Goal: Information Seeking & Learning: Find specific page/section

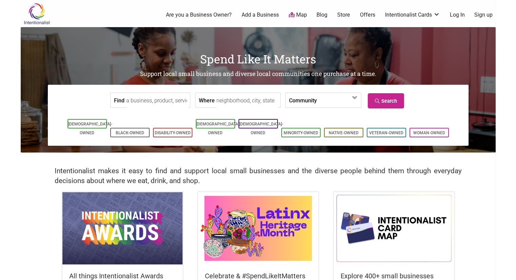
click at [298, 103] on label "Community" at bounding box center [303, 100] width 28 height 15
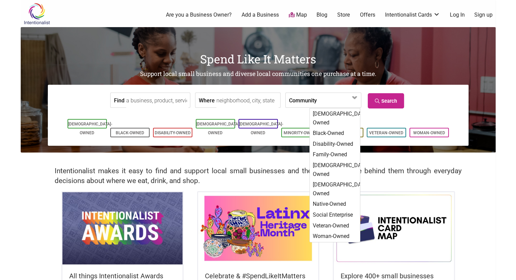
click at [233, 97] on input "Where" at bounding box center [247, 100] width 62 height 15
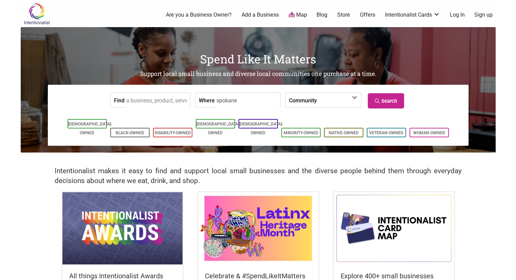
type input "spokane"
click at [393, 99] on link "Search" at bounding box center [385, 100] width 36 height 15
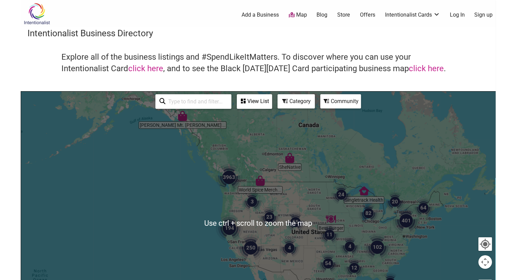
scroll to position [9, 0]
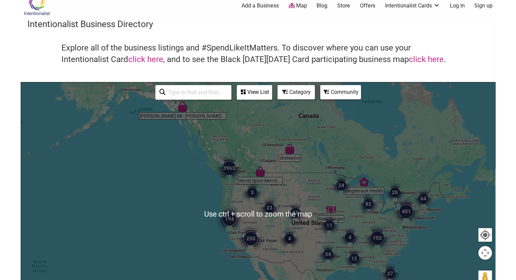
click at [473, 238] on div at bounding box center [258, 214] width 474 height 264
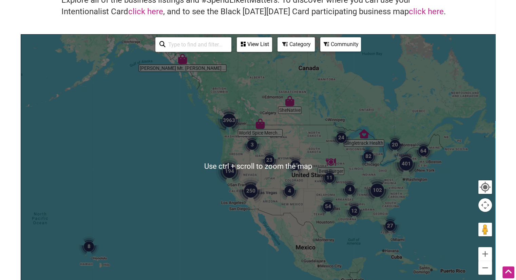
scroll to position [71, 0]
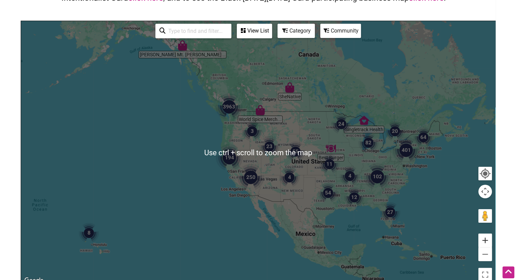
click at [483, 240] on button "Zoom in" at bounding box center [485, 241] width 14 height 14
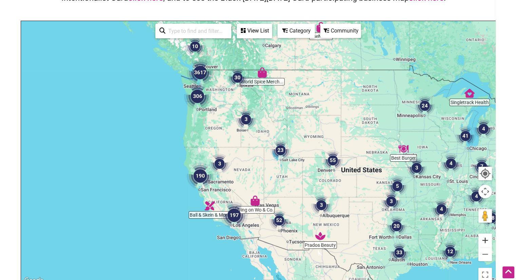
click at [483, 240] on button "Zoom in" at bounding box center [485, 241] width 14 height 14
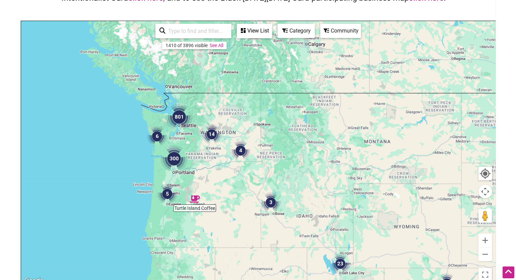
drag, startPoint x: 172, startPoint y: 106, endPoint x: 210, endPoint y: 213, distance: 113.8
click at [210, 213] on div at bounding box center [258, 153] width 474 height 264
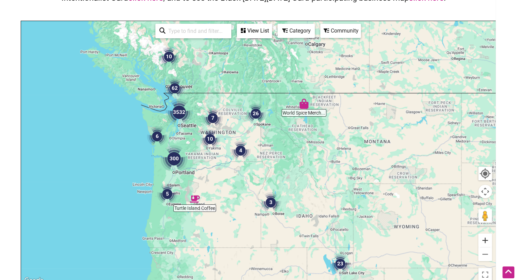
click at [490, 241] on button "Zoom in" at bounding box center [485, 241] width 14 height 14
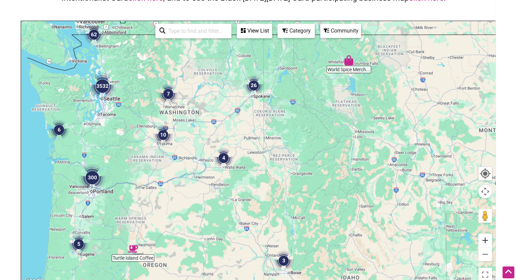
click at [490, 241] on button "Zoom in" at bounding box center [485, 241] width 14 height 14
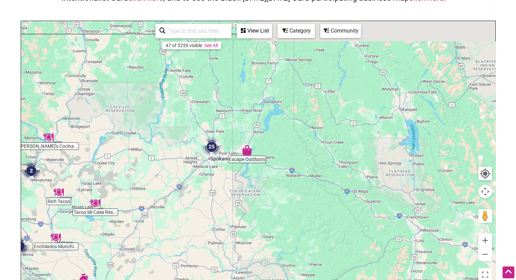
drag, startPoint x: 240, startPoint y: 102, endPoint x: 199, endPoint y: 236, distance: 139.6
click at [199, 236] on div at bounding box center [258, 153] width 474 height 264
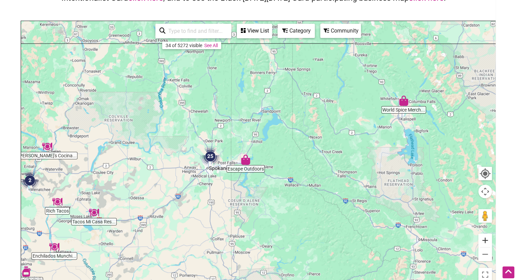
click at [485, 242] on button "Zoom in" at bounding box center [485, 241] width 14 height 14
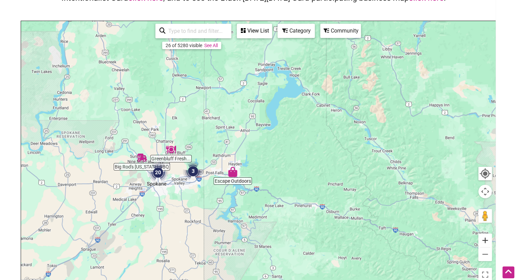
click at [485, 242] on button "Zoom in" at bounding box center [485, 241] width 14 height 14
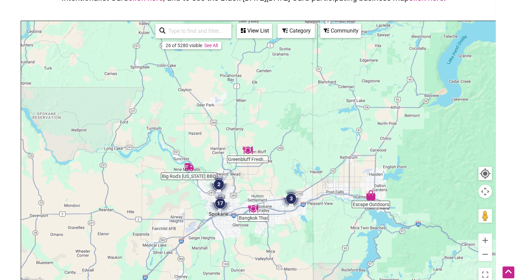
drag, startPoint x: 125, startPoint y: 159, endPoint x: 292, endPoint y: 158, distance: 166.8
click at [292, 158] on div at bounding box center [258, 153] width 474 height 264
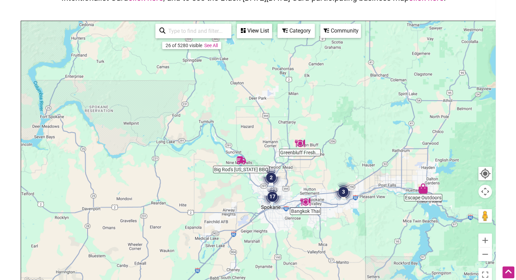
drag, startPoint x: 261, startPoint y: 234, endPoint x: 321, endPoint y: 226, distance: 59.7
click at [321, 226] on div at bounding box center [258, 153] width 474 height 264
click at [295, 37] on div "Category" at bounding box center [295, 31] width 37 height 14
click at [285, 28] on icon at bounding box center [284, 30] width 5 height 5
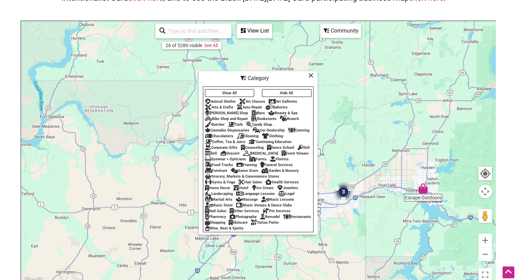
click at [254, 178] on div "Grocery, Markets & Convenience Stores" at bounding box center [242, 176] width 74 height 4
click at [326, 170] on div at bounding box center [258, 153] width 474 height 264
click at [310, 75] on icon at bounding box center [310, 75] width 5 height 0
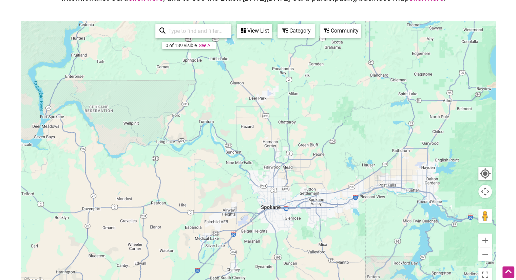
click at [202, 43] on link "See All" at bounding box center [206, 45] width 14 height 5
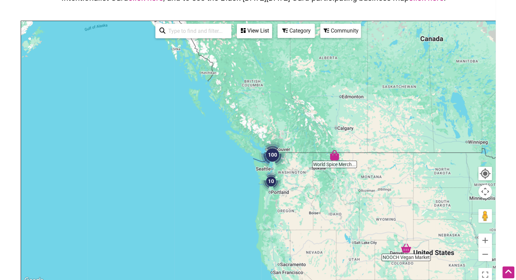
drag, startPoint x: 319, startPoint y: 194, endPoint x: 282, endPoint y: 165, distance: 46.3
click at [282, 165] on img "100" at bounding box center [272, 154] width 27 height 27
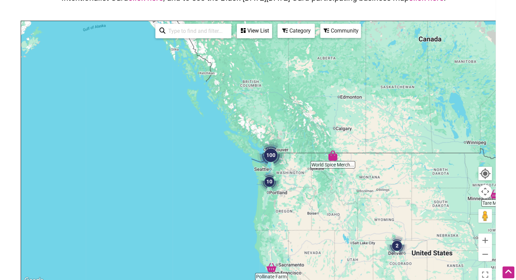
click at [199, 32] on input "search" at bounding box center [196, 30] width 62 height 13
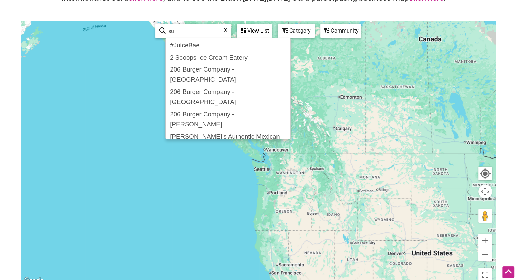
type input "s"
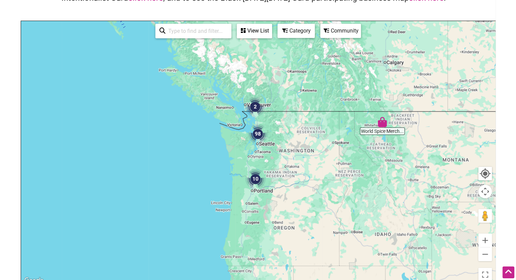
drag, startPoint x: 298, startPoint y: 188, endPoint x: 306, endPoint y: 125, distance: 63.3
click at [306, 125] on div "To navigate, press the arrow keys." at bounding box center [258, 153] width 474 height 264
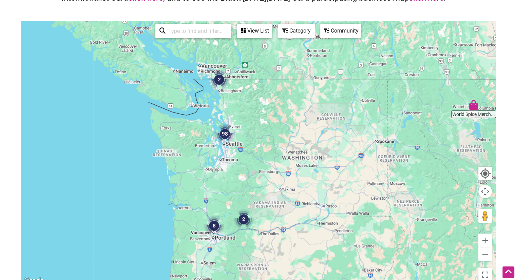
click at [260, 31] on div "View List" at bounding box center [254, 30] width 34 height 13
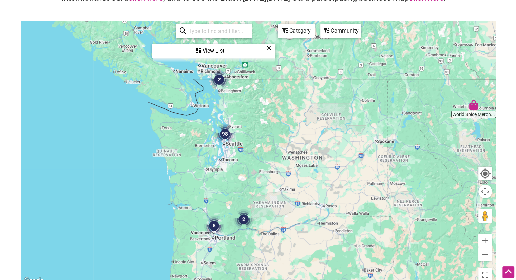
click at [220, 50] on div "View List" at bounding box center [214, 50] width 122 height 13
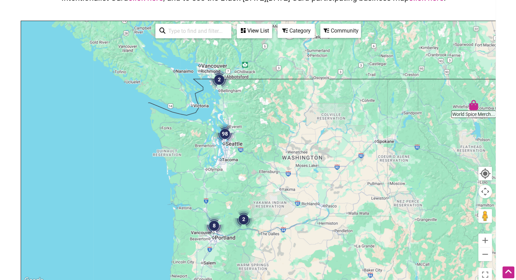
click at [252, 33] on div "View List" at bounding box center [254, 30] width 34 height 13
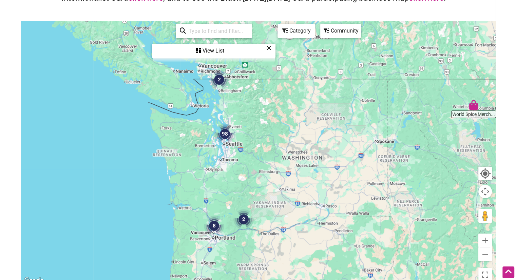
click at [225, 32] on input "search" at bounding box center [217, 30] width 62 height 13
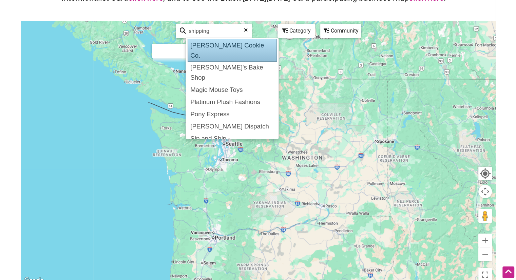
scroll to position [0, 0]
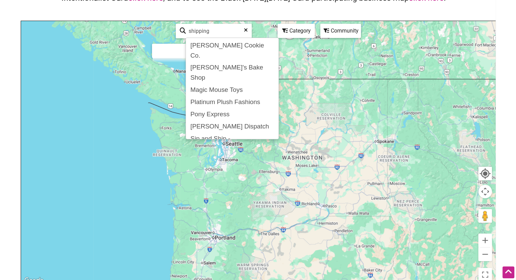
drag, startPoint x: 218, startPoint y: 28, endPoint x: 167, endPoint y: 11, distance: 53.3
click at [167, 11] on div "Intentionalist Business Directory Explore all of the business listings and #Spe…" at bounding box center [258, 121] width 475 height 328
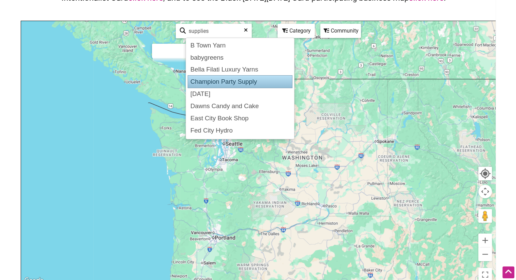
click at [242, 80] on div "Champion Party Supply" at bounding box center [239, 81] width 105 height 13
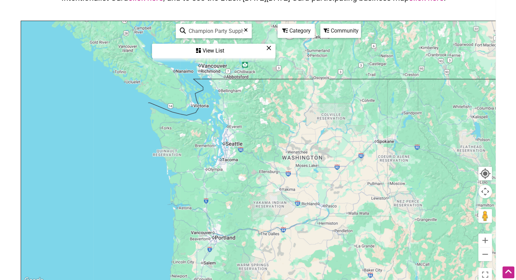
type input "Champion Party Supply"
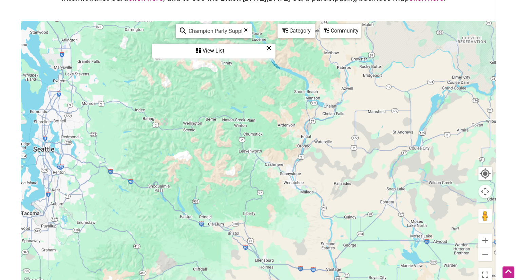
drag, startPoint x: 352, startPoint y: 134, endPoint x: 181, endPoint y: 142, distance: 171.0
click at [181, 142] on div "To navigate, press the arrow keys." at bounding box center [258, 153] width 474 height 264
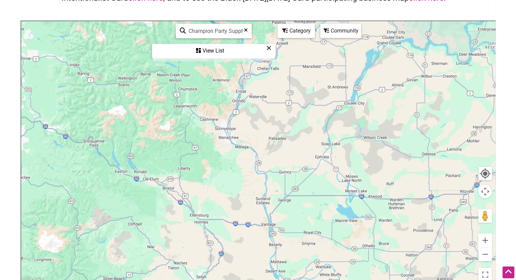
drag, startPoint x: 357, startPoint y: 167, endPoint x: 292, endPoint y: 121, distance: 80.2
click at [292, 121] on div "To navigate, press the arrow keys." at bounding box center [258, 153] width 474 height 264
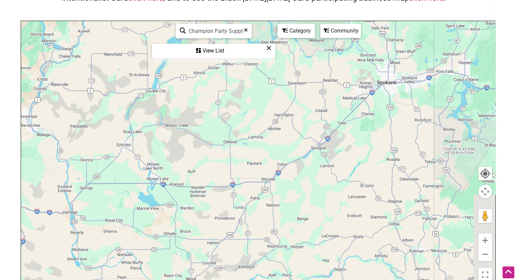
drag, startPoint x: 429, startPoint y: 168, endPoint x: 228, endPoint y: 158, distance: 202.0
click at [228, 158] on div "To navigate, press the arrow keys." at bounding box center [258, 153] width 474 height 264
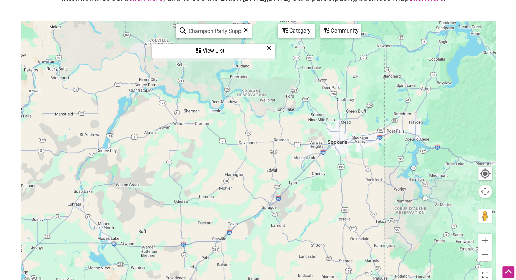
drag, startPoint x: 316, startPoint y: 114, endPoint x: 249, endPoint y: 195, distance: 105.5
click at [249, 195] on div "To navigate, press the arrow keys." at bounding box center [258, 153] width 474 height 264
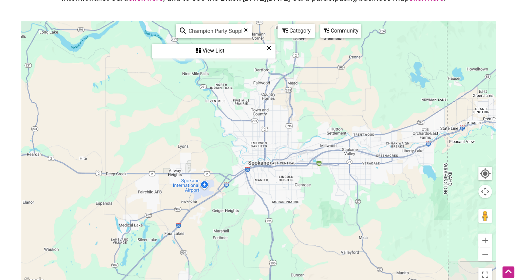
drag, startPoint x: 379, startPoint y: 209, endPoint x: 270, endPoint y: 212, distance: 109.2
click at [270, 212] on div "To navigate, press the arrow keys." at bounding box center [258, 153] width 474 height 264
click at [245, 29] on icon at bounding box center [246, 32] width 4 height 10
click at [297, 35] on div "Category" at bounding box center [296, 30] width 36 height 13
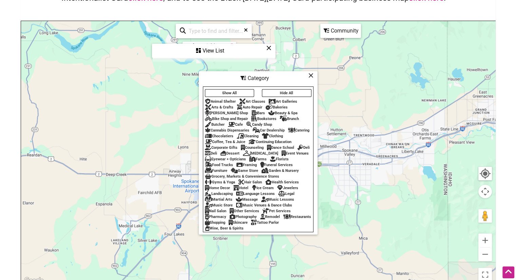
click at [308, 75] on icon at bounding box center [310, 75] width 5 height 0
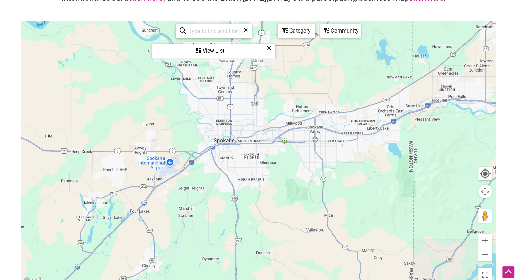
drag, startPoint x: 308, startPoint y: 75, endPoint x: 272, endPoint y: 49, distance: 45.0
click at [272, 49] on div "To navigate, press the arrow keys. Use ctrl + scroll to zoom the map 0 of 139 v…" at bounding box center [258, 153] width 474 height 264
click at [272, 49] on div "View List" at bounding box center [214, 50] width 122 height 13
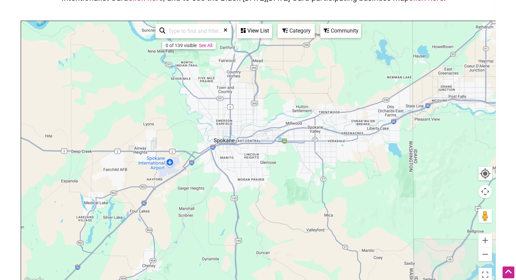
click at [207, 44] on link "See All" at bounding box center [206, 45] width 14 height 5
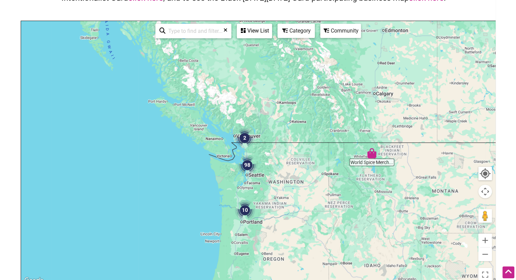
drag, startPoint x: 320, startPoint y: 215, endPoint x: 296, endPoint y: 167, distance: 54.1
click at [296, 167] on div "To navigate, press the arrow keys." at bounding box center [258, 153] width 474 height 264
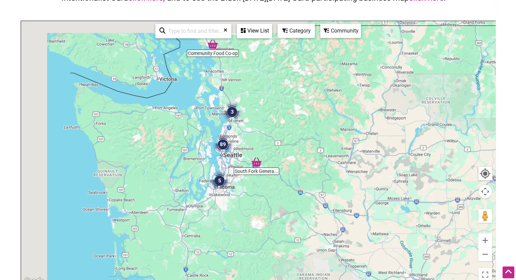
drag, startPoint x: 206, startPoint y: 139, endPoint x: 373, endPoint y: 165, distance: 169.5
click at [373, 165] on div "To navigate, press the arrow keys." at bounding box center [258, 153] width 474 height 264
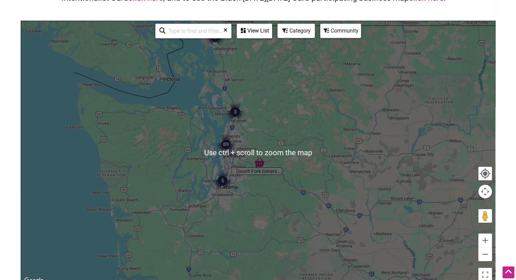
scroll to position [83, 0]
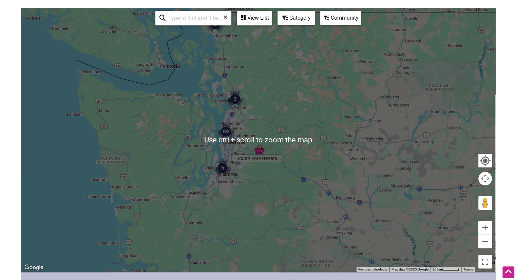
click at [318, 183] on div "To navigate, press the arrow keys." at bounding box center [258, 140] width 474 height 264
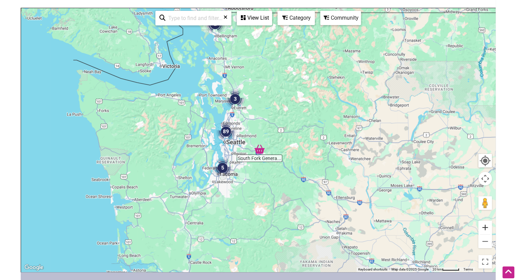
click at [484, 227] on button "Zoom in" at bounding box center [485, 228] width 14 height 14
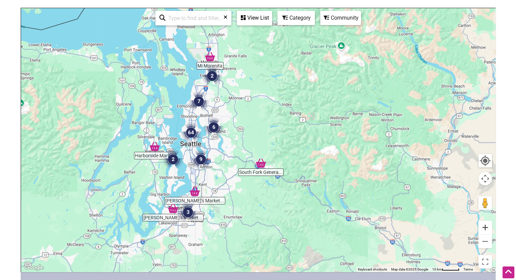
click at [484, 227] on button "Zoom in" at bounding box center [485, 228] width 14 height 14
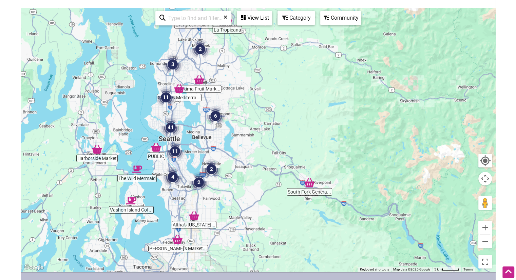
drag, startPoint x: 263, startPoint y: 142, endPoint x: 309, endPoint y: 134, distance: 47.2
click at [309, 134] on div "To navigate, press the arrow keys." at bounding box center [258, 140] width 474 height 264
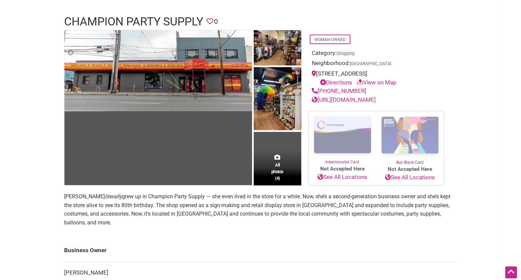
scroll to position [41, 0]
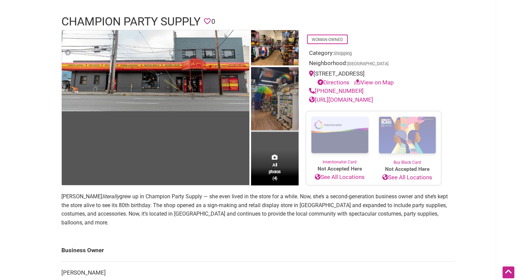
click at [270, 107] on img at bounding box center [274, 99] width 47 height 65
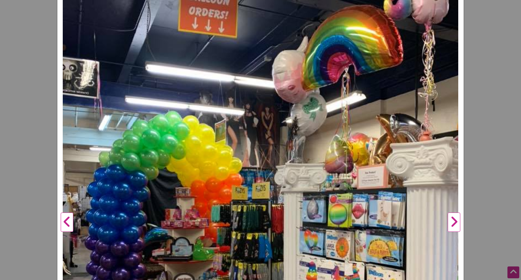
scroll to position [222, 0]
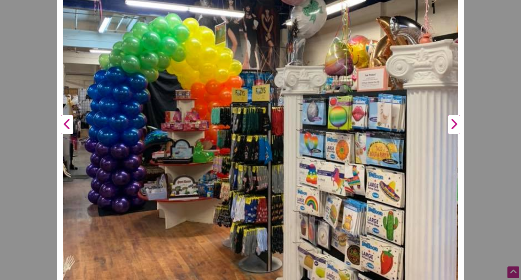
click at [68, 117] on button "Previous" at bounding box center [67, 124] width 19 height 533
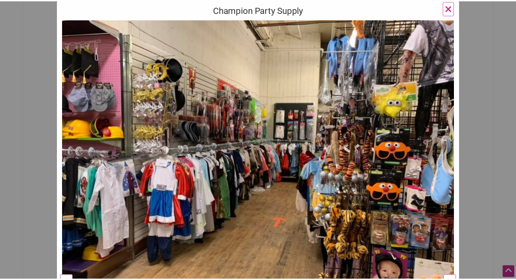
scroll to position [58, 0]
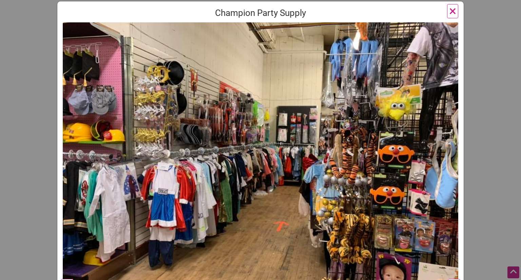
click at [453, 11] on span "×" at bounding box center [452, 11] width 7 height 16
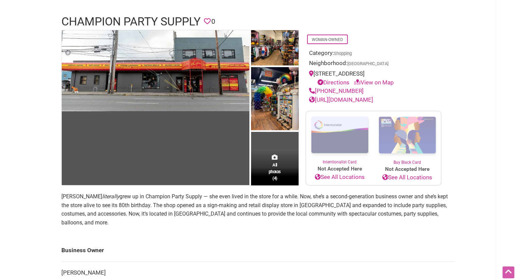
scroll to position [0, 0]
